Goal: Task Accomplishment & Management: Use online tool/utility

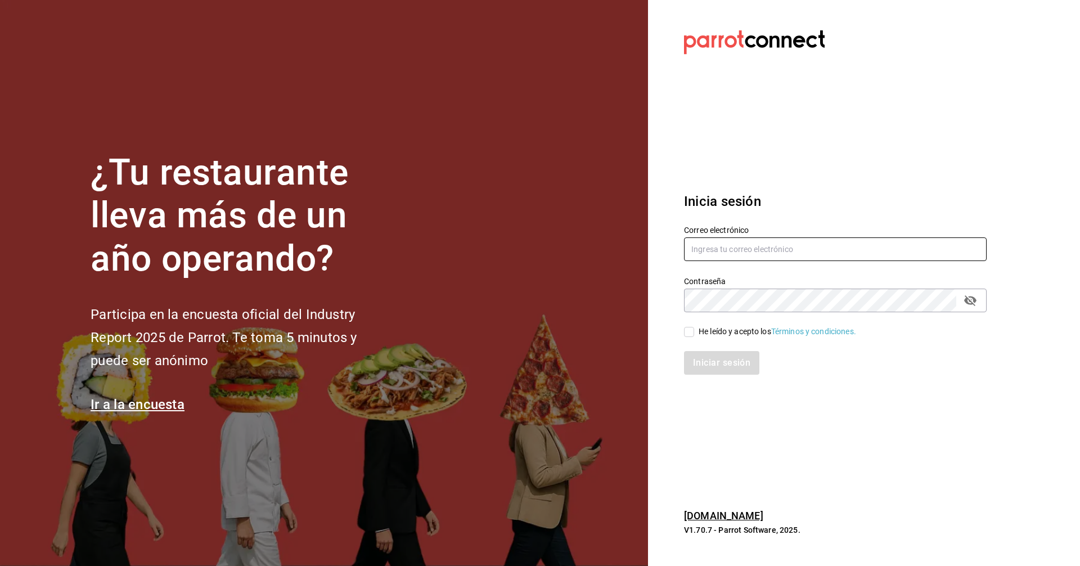
click at [522, 248] on input "text" at bounding box center [835, 249] width 303 height 24
type input "C"
type input "[EMAIL_ADDRESS][DOMAIN_NAME]"
click at [522, 330] on input "He leído y acepto los Términos y condiciones." at bounding box center [689, 332] width 10 height 10
checkbox input "true"
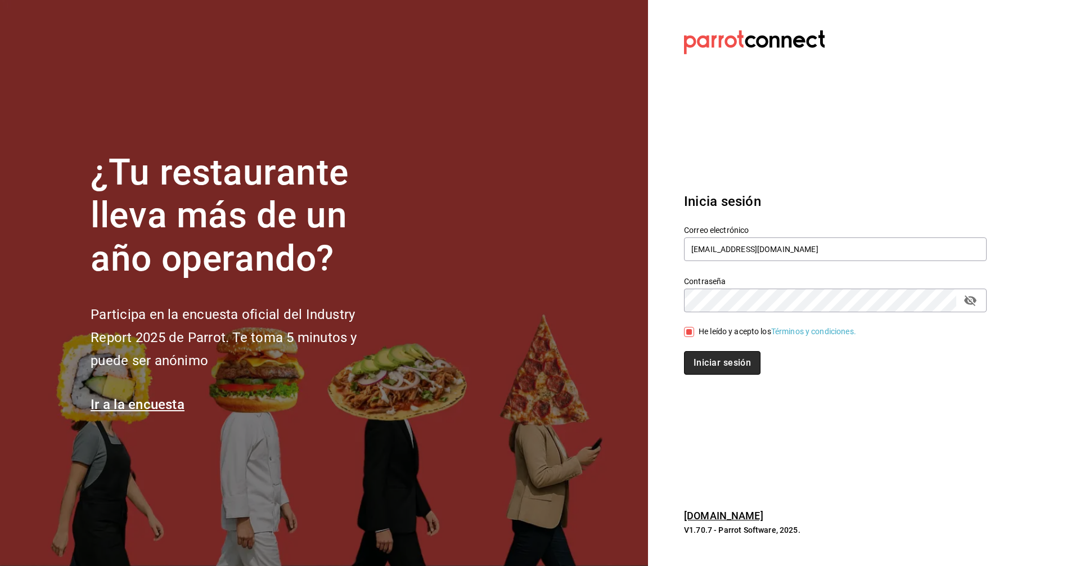
click at [522, 365] on button "Iniciar sesión" at bounding box center [722, 363] width 77 height 24
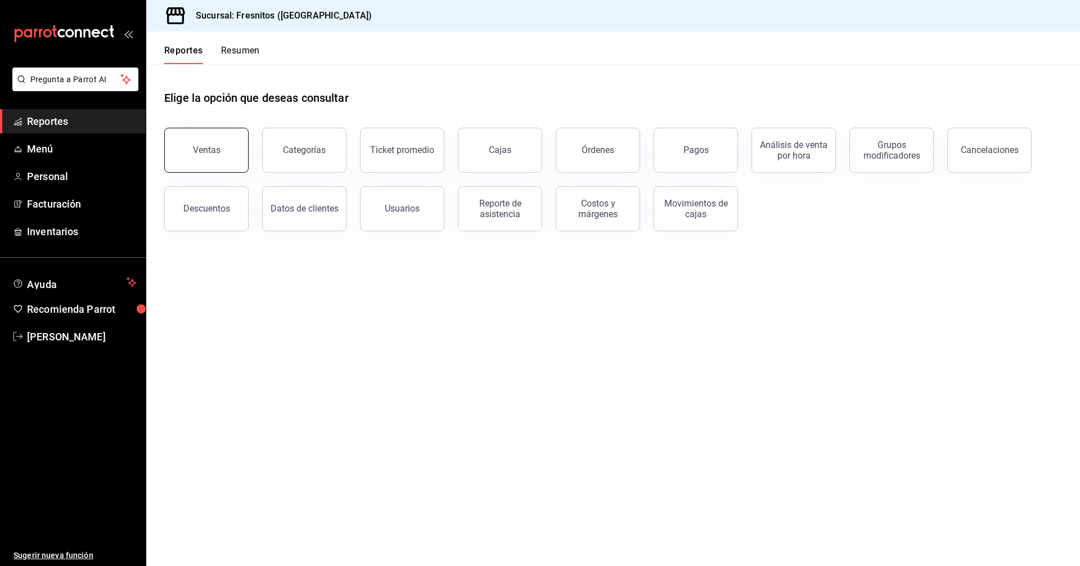
click at [202, 155] on button "Ventas" at bounding box center [206, 150] width 84 height 45
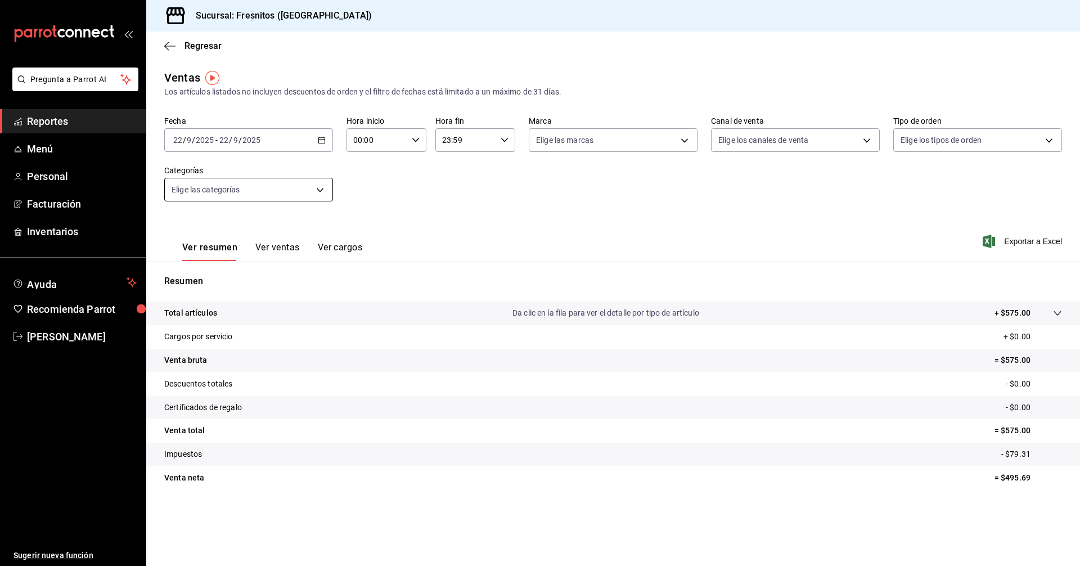
click at [321, 189] on body "Pregunta a Parrot AI Reportes Menú Personal Facturación Inventarios Ayuda Recom…" at bounding box center [540, 283] width 1080 height 566
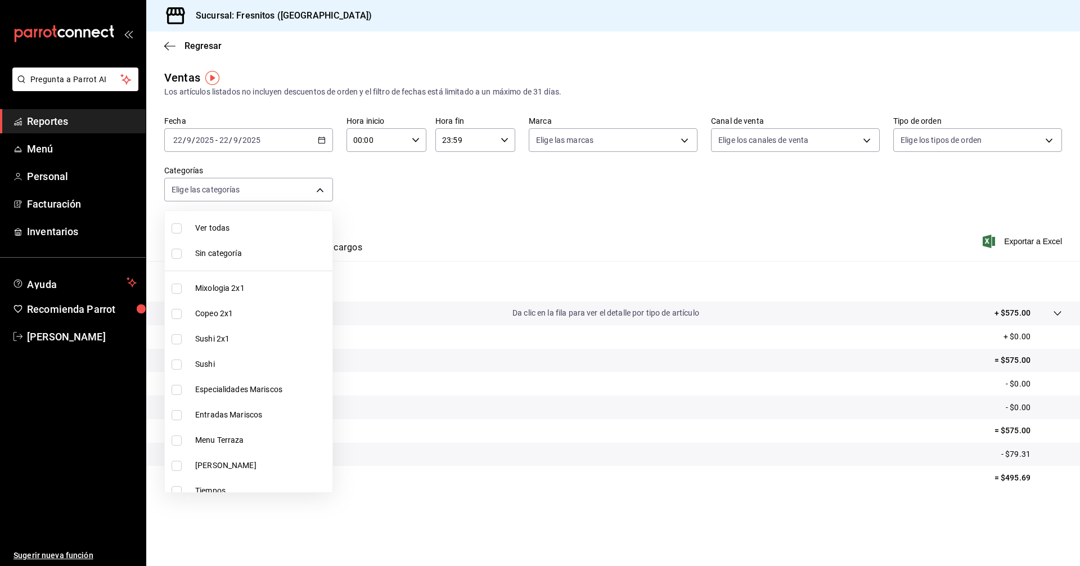
click at [322, 137] on div at bounding box center [540, 283] width 1080 height 566
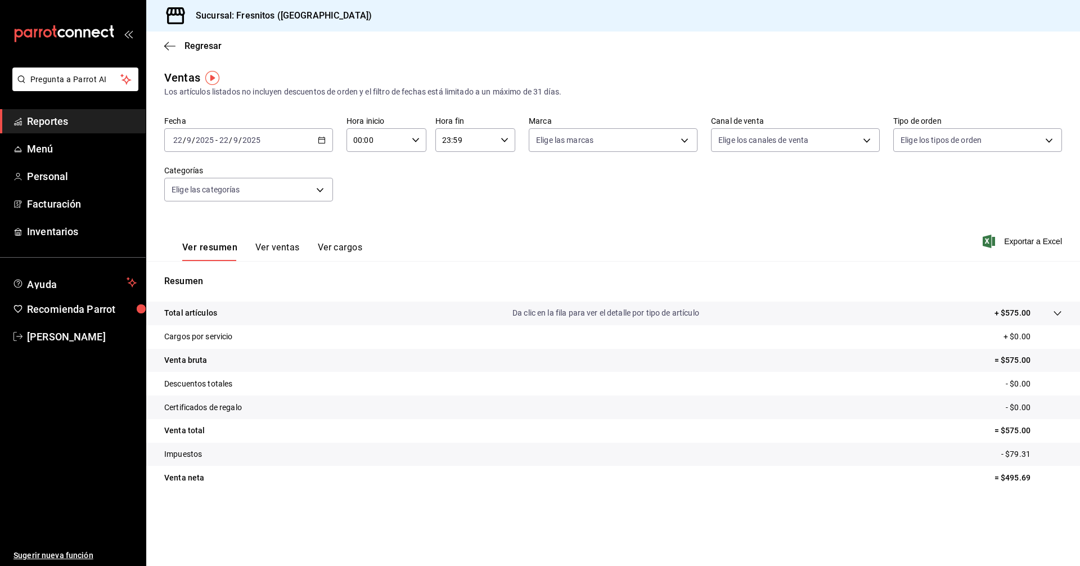
click at [323, 137] on icon "button" at bounding box center [322, 140] width 8 height 8
click at [323, 193] on body "Pregunta a Parrot AI Reportes Menú Personal Facturación Inventarios Ayuda Recom…" at bounding box center [540, 283] width 1080 height 566
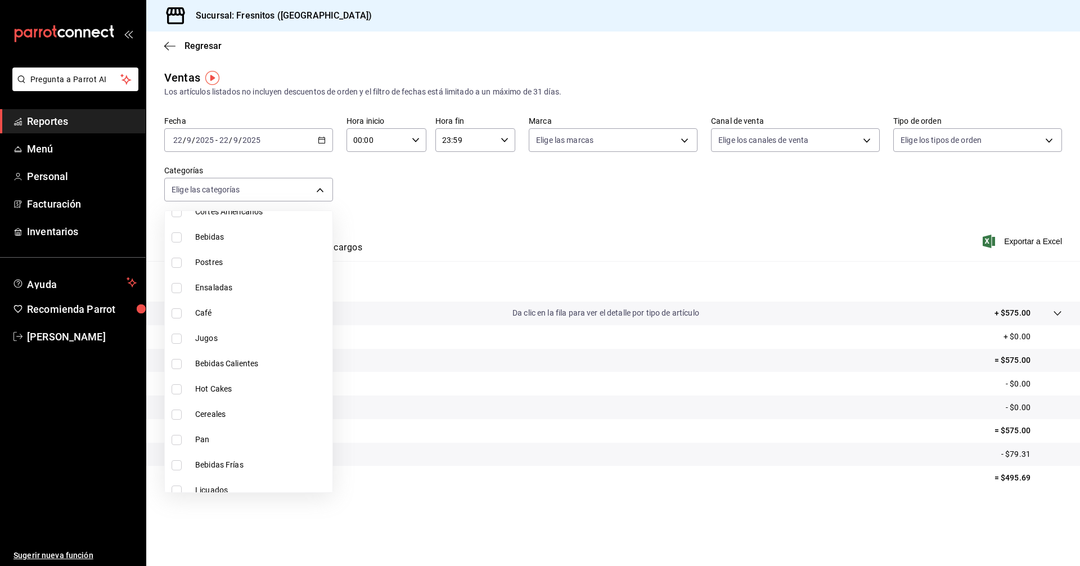
scroll to position [1049, 0]
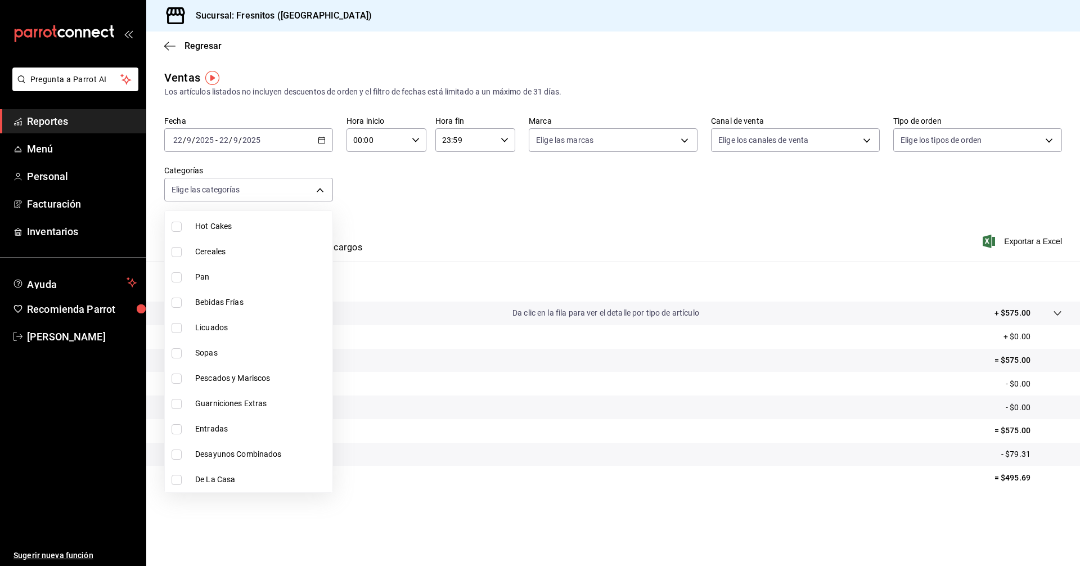
click at [175, 454] on input "checkbox" at bounding box center [177, 455] width 10 height 10
checkbox input "true"
type input "595c7a15-2ed7-41c2-b782-00710019d552"
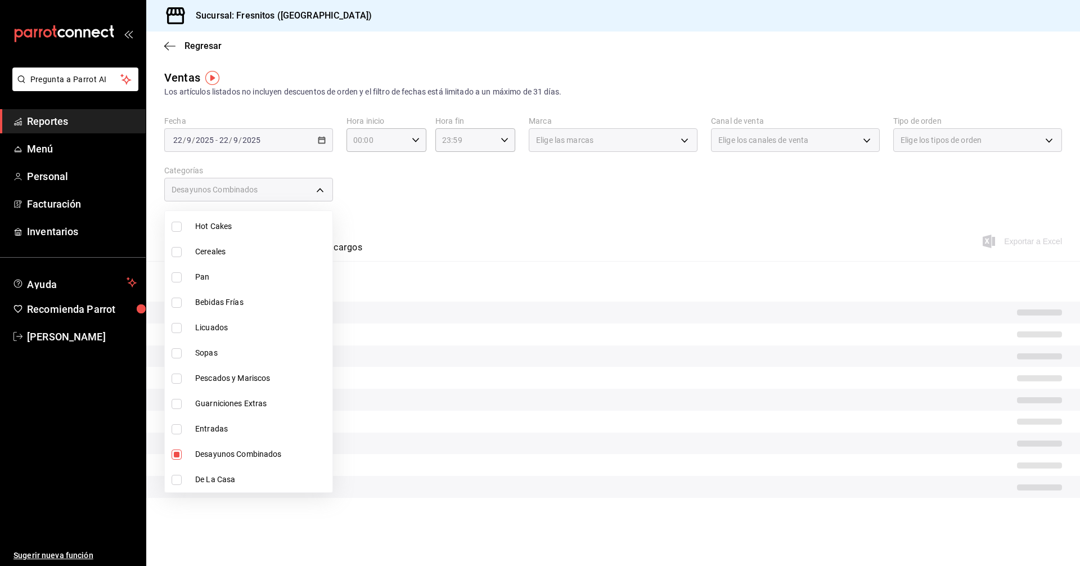
click at [176, 483] on input "checkbox" at bounding box center [177, 480] width 10 height 10
checkbox input "true"
type input "595c7a15-2ed7-41c2-b782-00710019d552,f6119913-d78b-4f89-b315-1376b93f7aa1"
click at [175, 430] on input "checkbox" at bounding box center [177, 429] width 10 height 10
checkbox input "true"
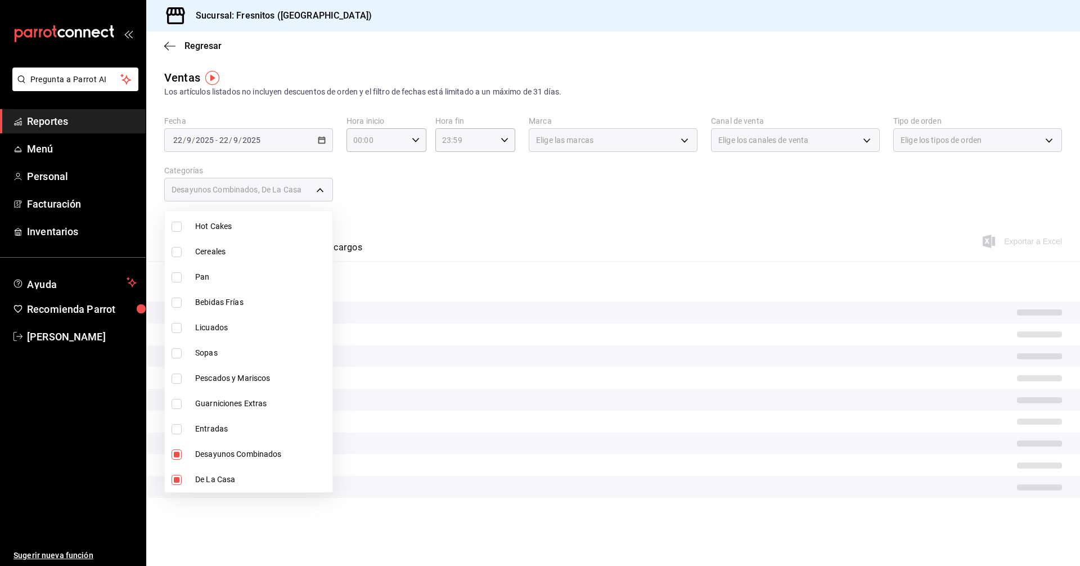
type input "595c7a15-2ed7-41c2-b782-00710019d552,f6119913-d78b-4f89-b315-1376b93f7aa1,3dd71…"
click at [456, 217] on div at bounding box center [540, 283] width 1080 height 566
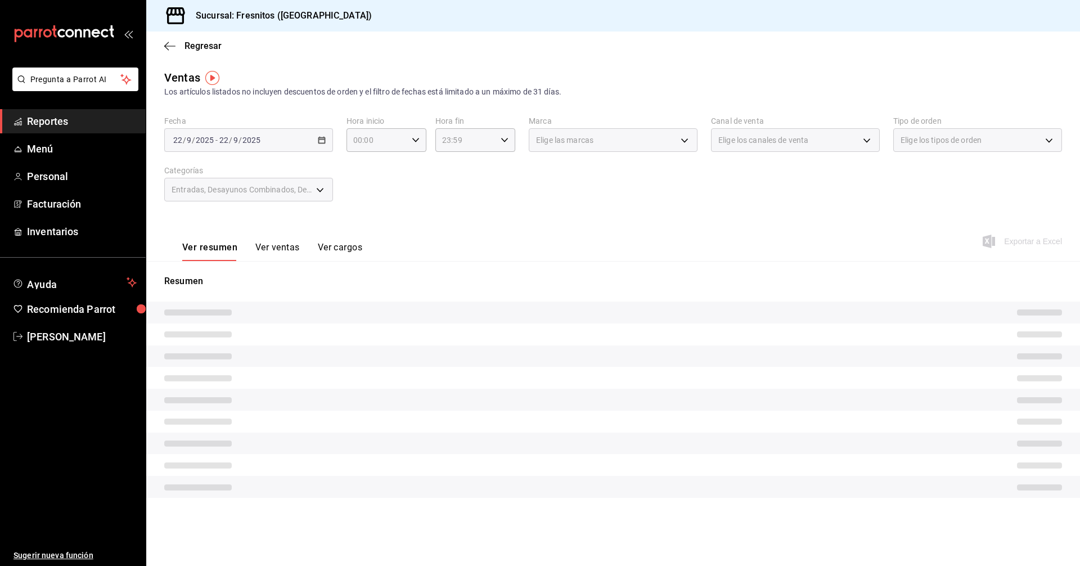
click at [316, 189] on div "Entradas, Desayunos Combinados, De La Casa" at bounding box center [248, 190] width 169 height 24
click at [376, 195] on div "Fecha [DATE] [DATE] - [DATE] [DATE] Hora inicio 00:00 Hora inicio Hora fin 23:5…" at bounding box center [613, 165] width 898 height 99
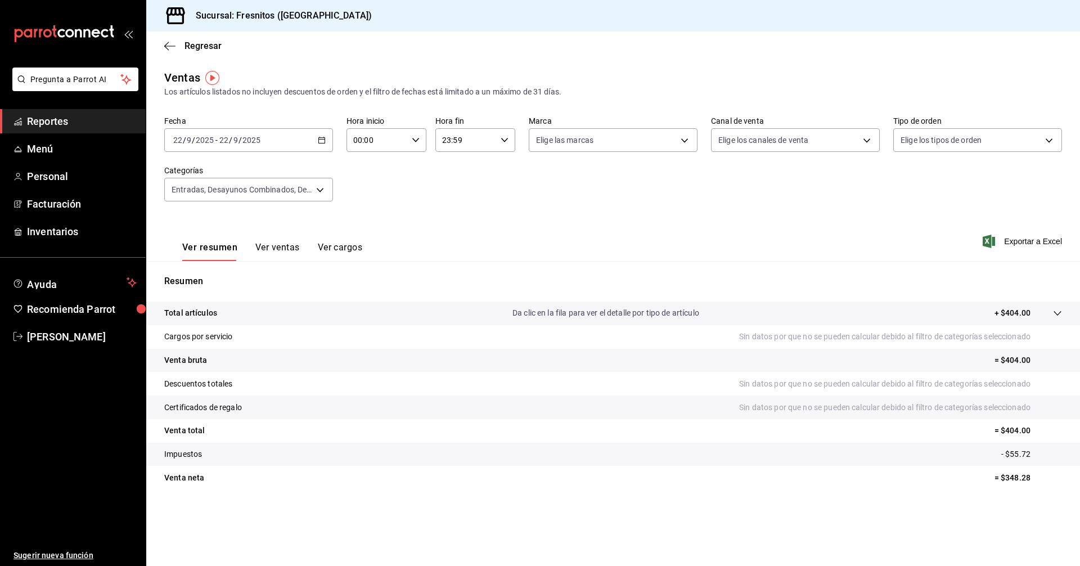
click at [321, 143] on \(Stroke\) "button" at bounding box center [321, 140] width 7 height 6
click at [196, 275] on span "Rango de fechas" at bounding box center [217, 276] width 87 height 12
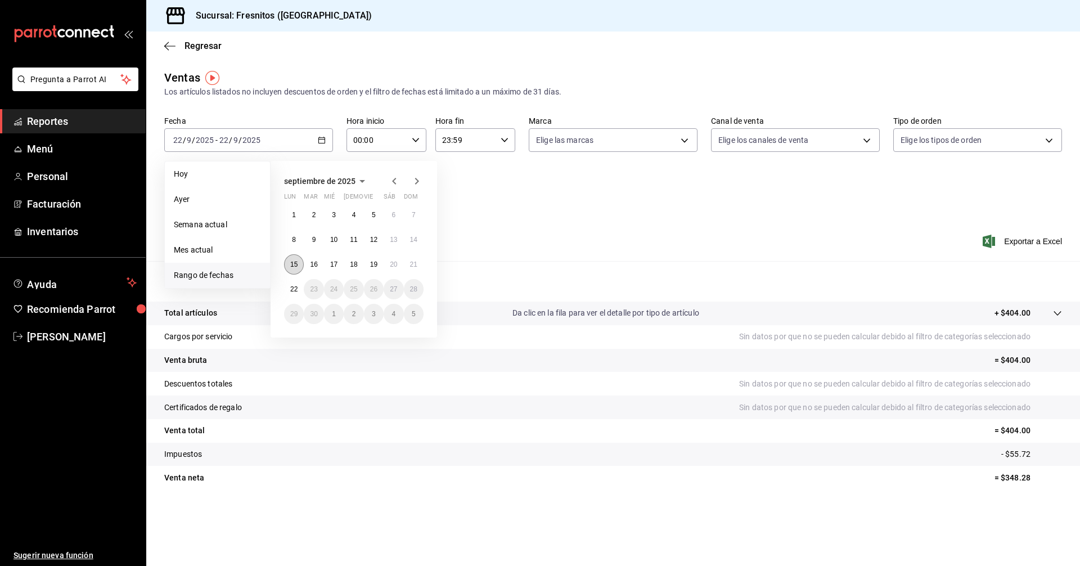
click at [293, 265] on abbr "15" at bounding box center [293, 265] width 7 height 8
click at [412, 262] on abbr "21" at bounding box center [413, 265] width 7 height 8
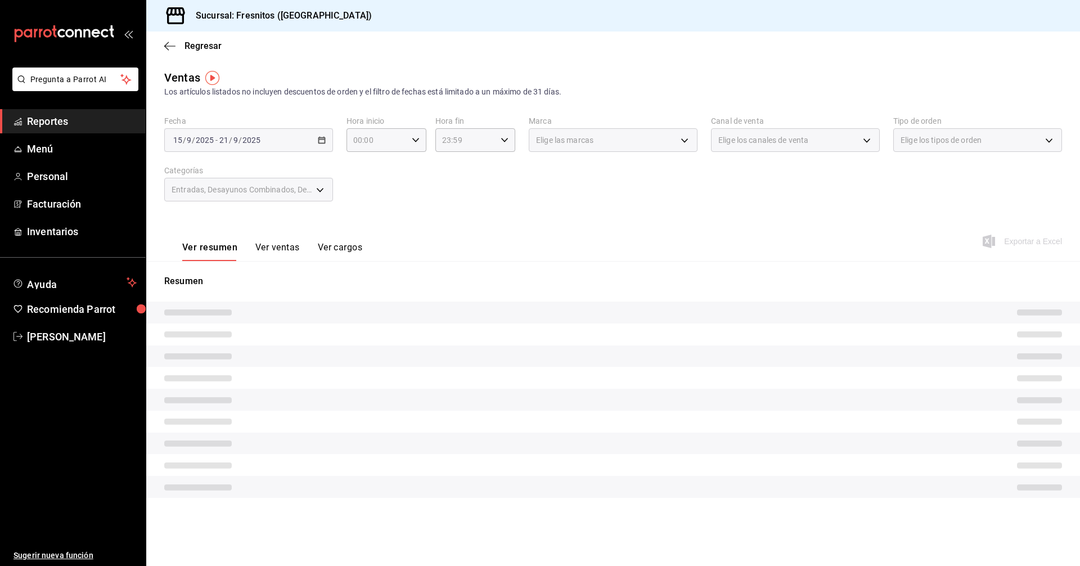
click at [474, 208] on div "Fecha [DATE] [DATE] - [DATE] [DATE] Hora inicio 00:00 Hora inicio Hora fin 23:5…" at bounding box center [613, 165] width 898 height 99
click at [284, 247] on button "Ver ventas" at bounding box center [277, 251] width 44 height 19
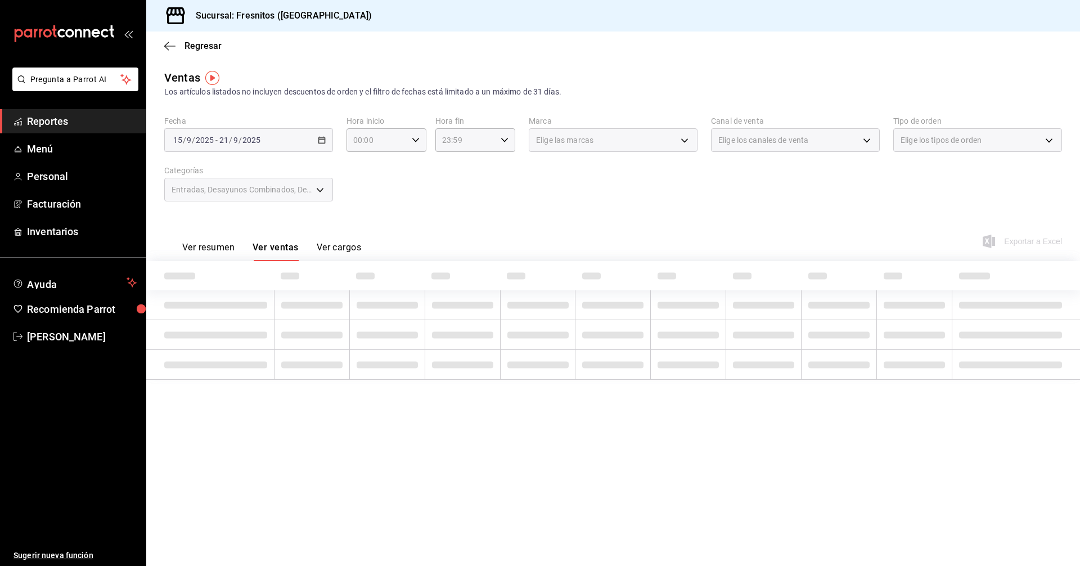
click at [207, 250] on button "Ver resumen" at bounding box center [208, 251] width 52 height 19
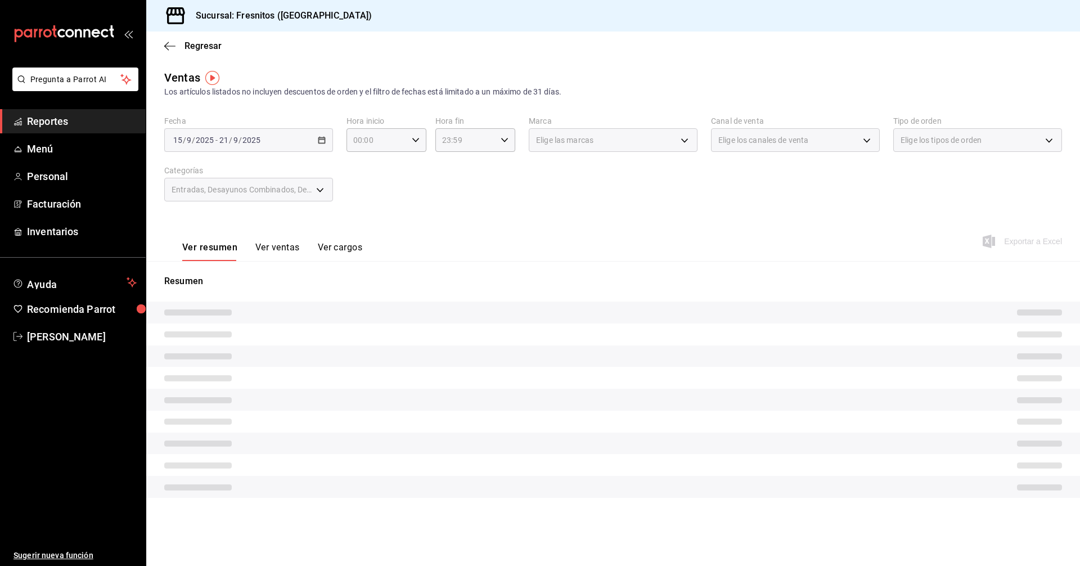
click at [272, 246] on button "Ver ventas" at bounding box center [277, 251] width 44 height 19
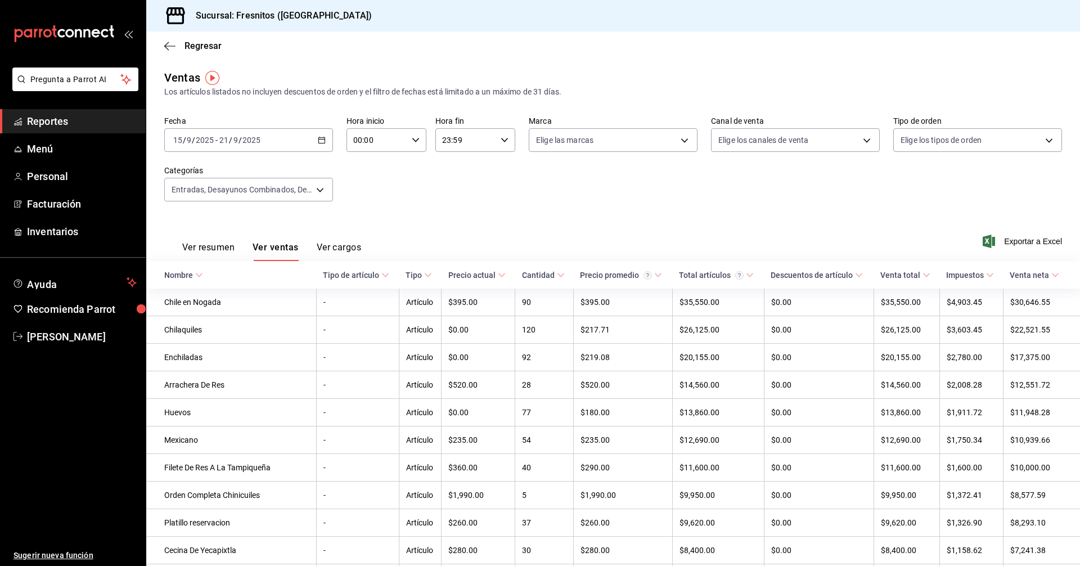
click at [200, 277] on icon at bounding box center [199, 275] width 8 height 8
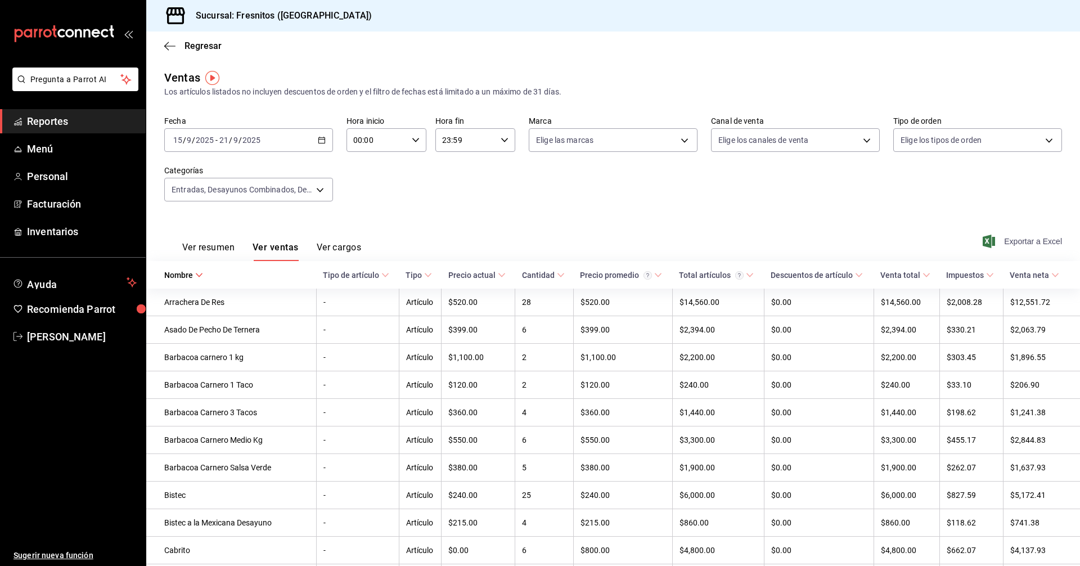
drag, startPoint x: 1026, startPoint y: 237, endPoint x: 1021, endPoint y: 234, distance: 6.6
click at [1025, 237] on span "Exportar a Excel" at bounding box center [1023, 242] width 77 height 14
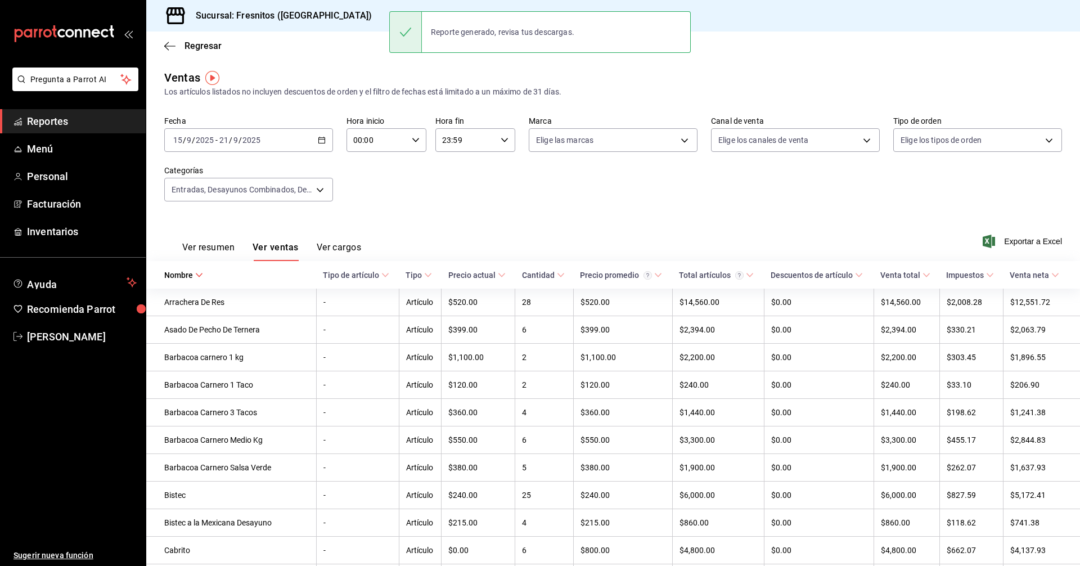
click at [482, 218] on div "Ver resumen Ver ventas Ver cargos Exportar a Excel" at bounding box center [613, 238] width 934 height 46
